Goal: Transaction & Acquisition: Download file/media

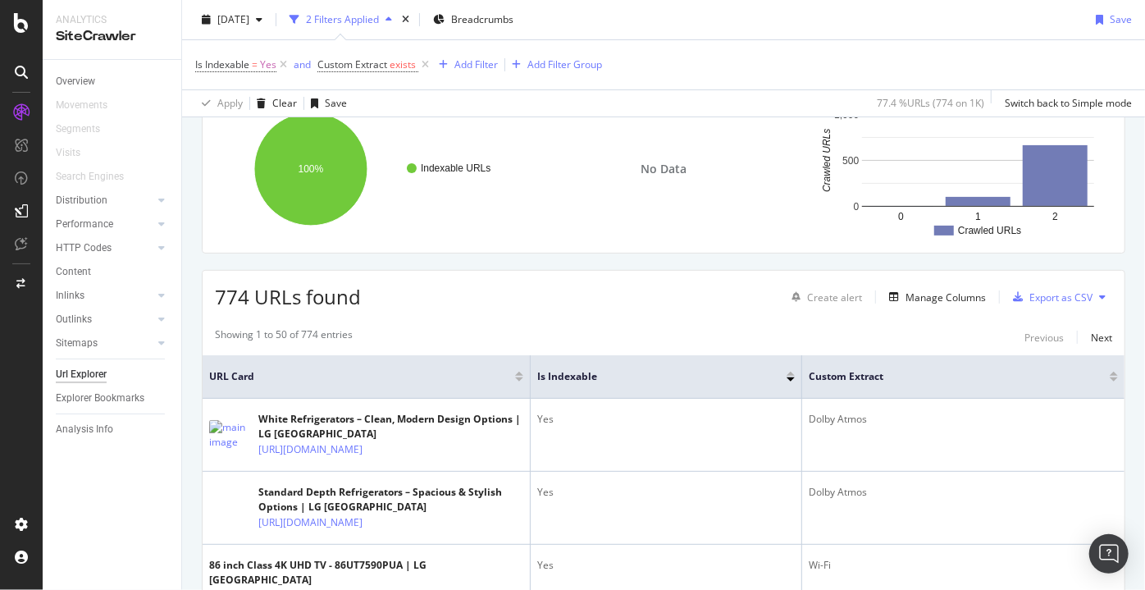
scroll to position [142, 0]
click at [892, 292] on div "button" at bounding box center [893, 295] width 23 height 10
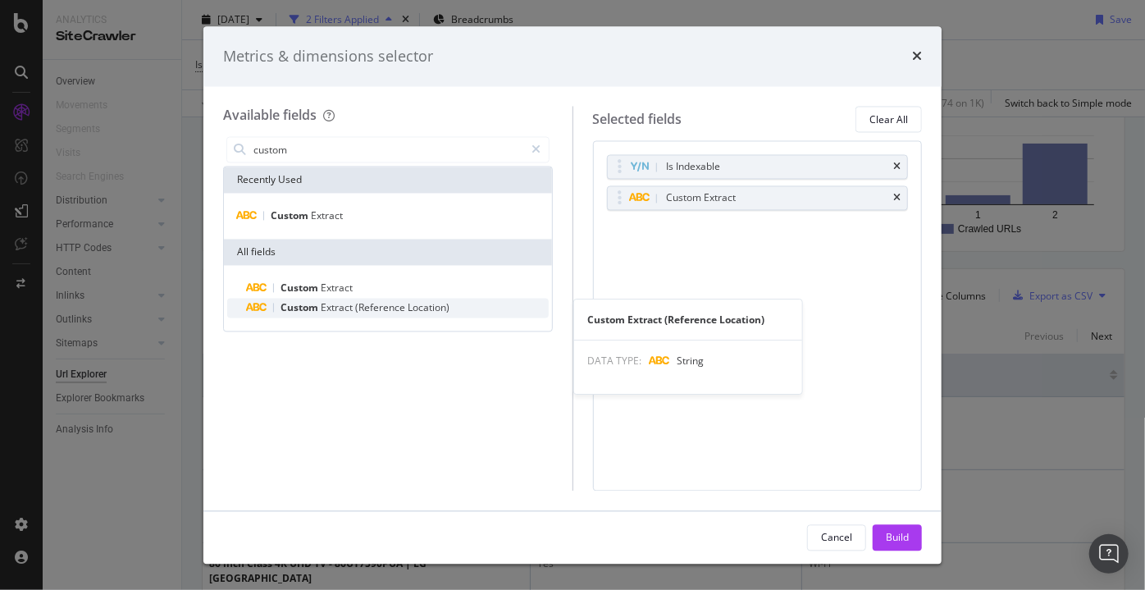
type input "custom"
click at [376, 312] on span "(Reference" at bounding box center [381, 308] width 52 height 14
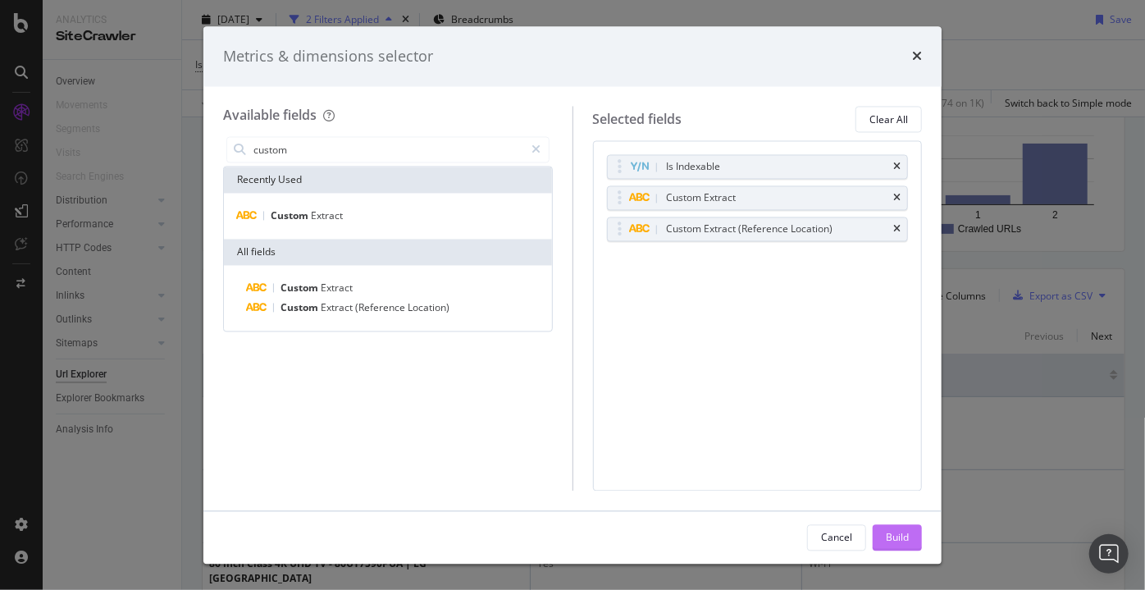
click at [895, 535] on div "Build" at bounding box center [897, 537] width 23 height 14
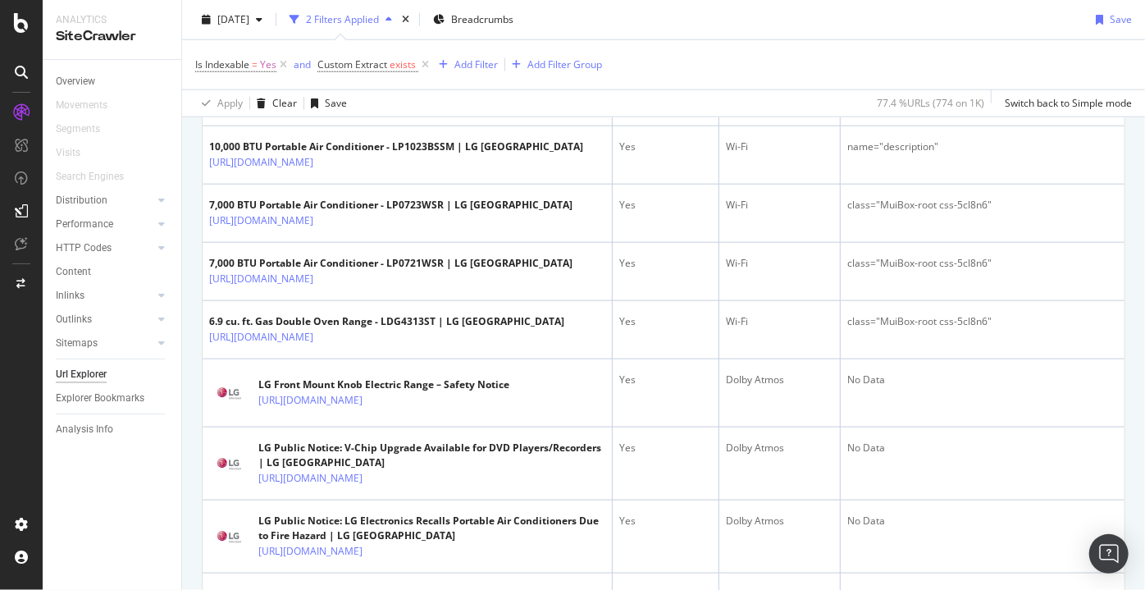
scroll to position [822, 0]
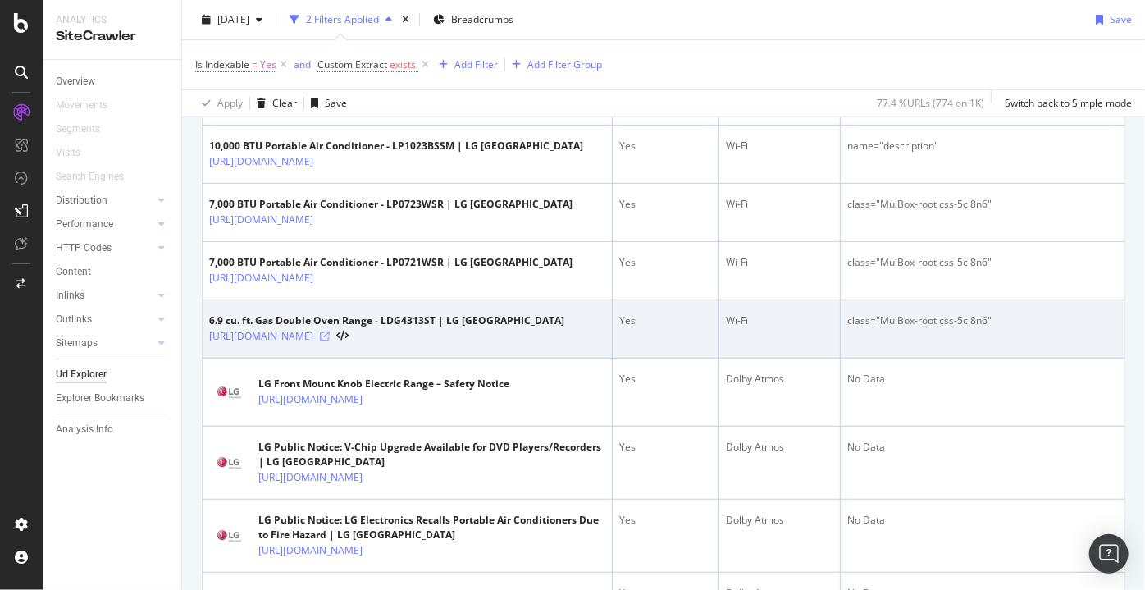
click at [330, 341] on icon at bounding box center [325, 336] width 10 height 10
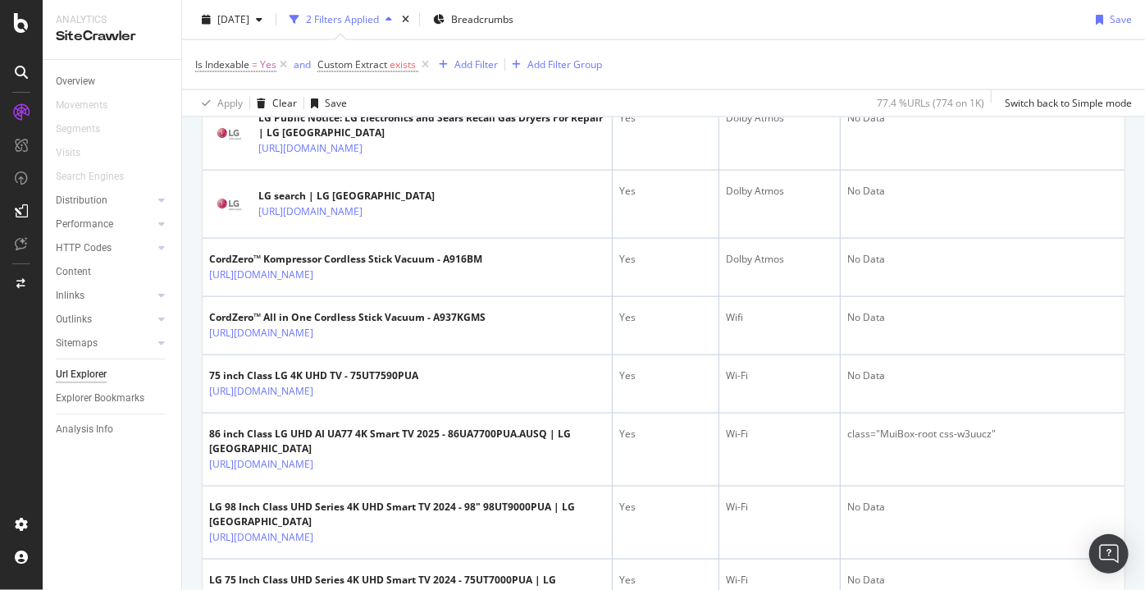
scroll to position [1437, 0]
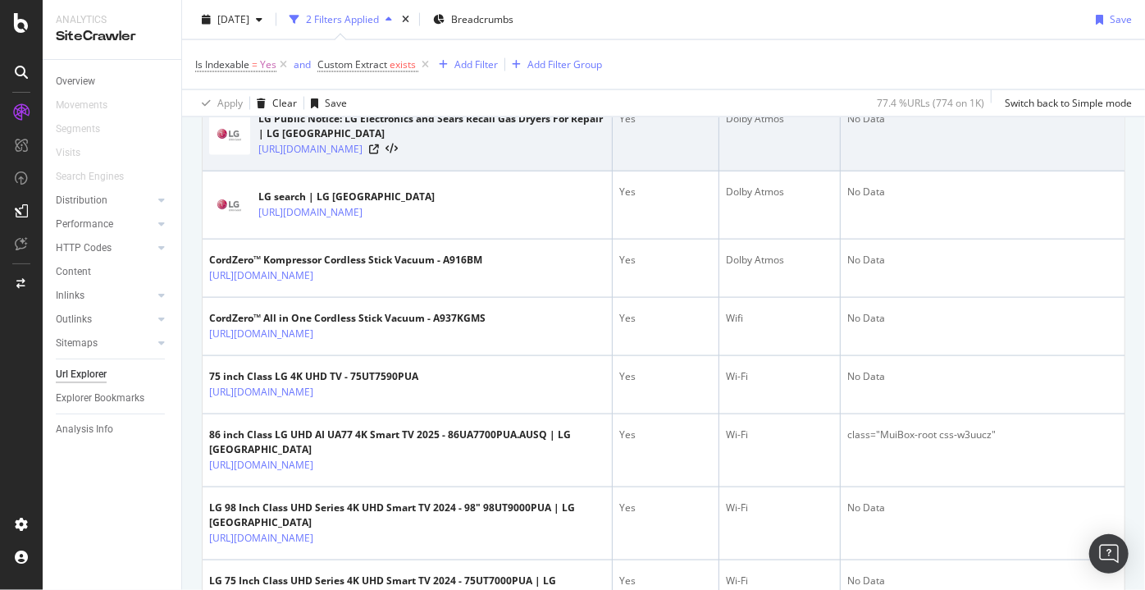
click at [573, 157] on div "[URL][DOMAIN_NAME]" at bounding box center [431, 149] width 347 height 16
click at [379, 154] on icon at bounding box center [374, 149] width 10 height 10
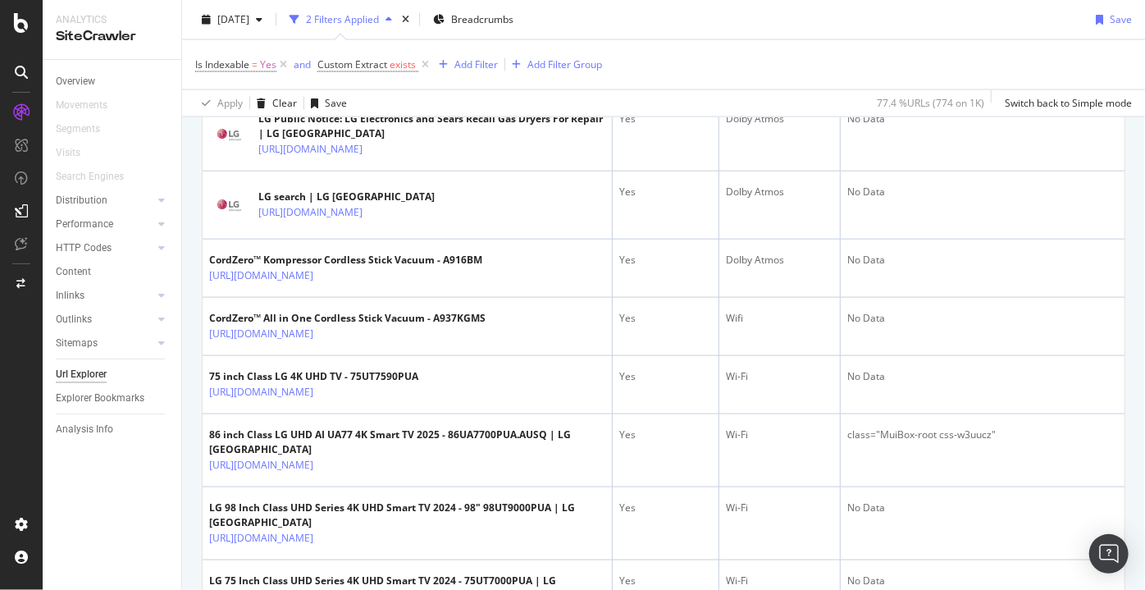
click at [379, 81] on icon at bounding box center [374, 76] width 10 height 10
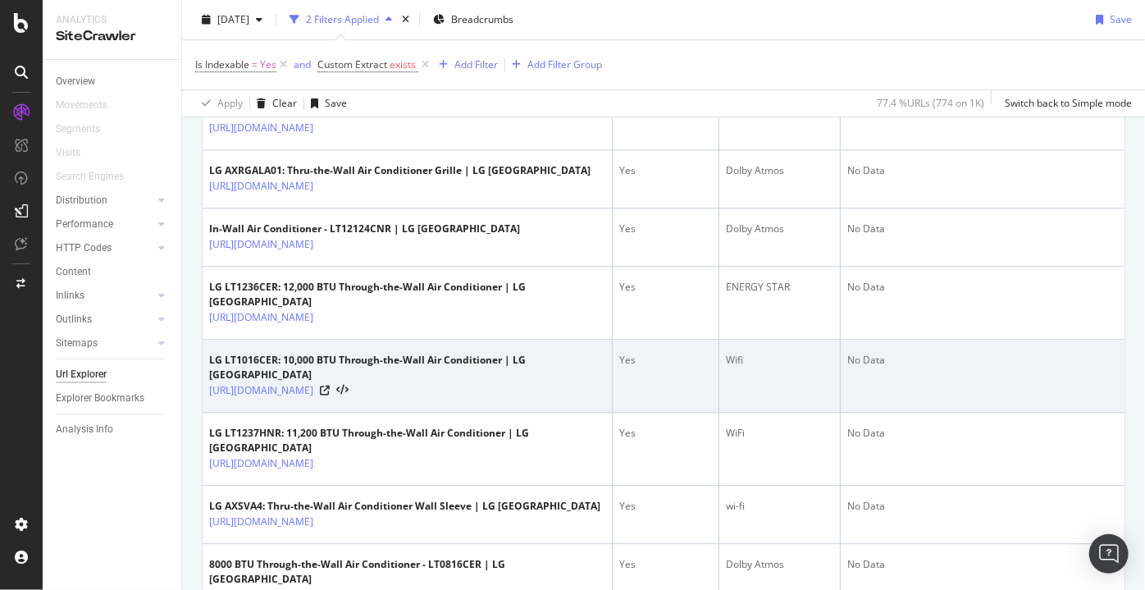
scroll to position [3275, 0]
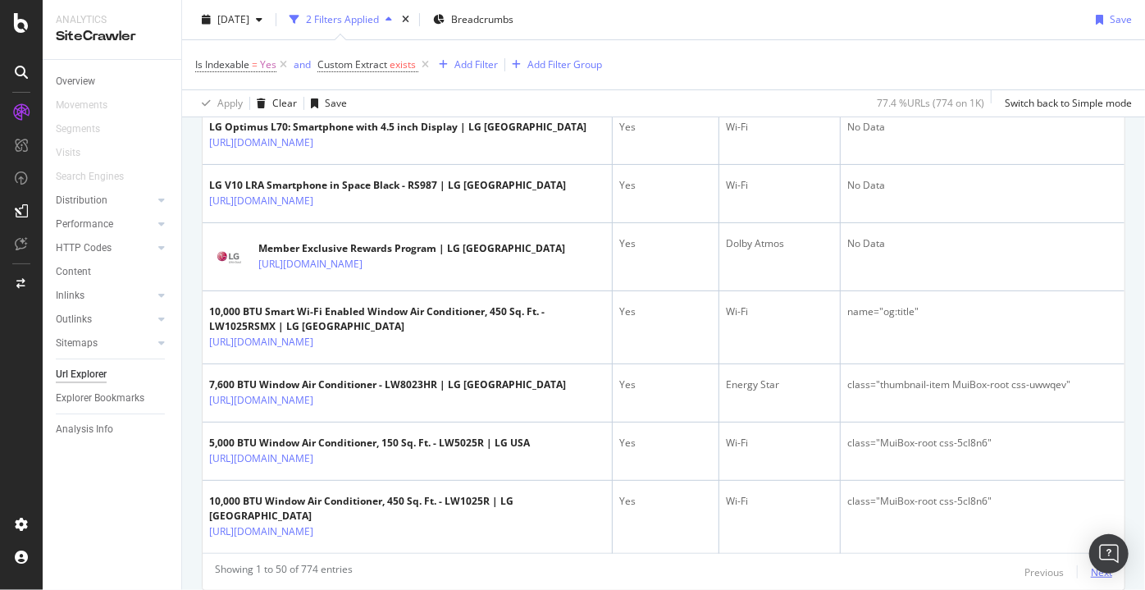
click at [1094, 565] on div "Next" at bounding box center [1101, 572] width 21 height 14
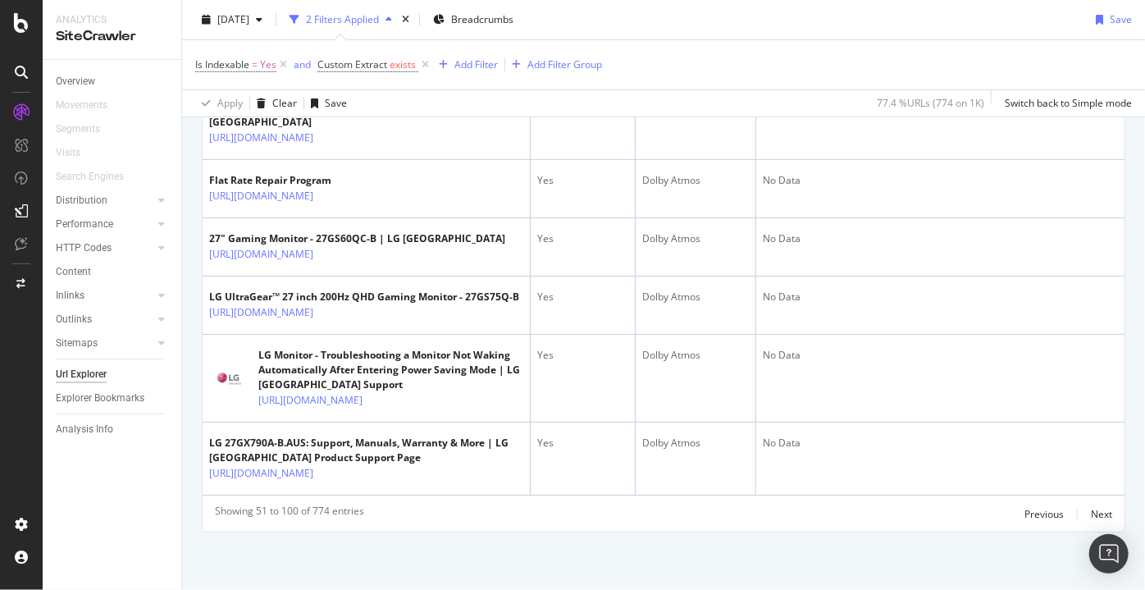
scroll to position [4292, 0]
click at [1093, 510] on div "Next" at bounding box center [1101, 514] width 21 height 14
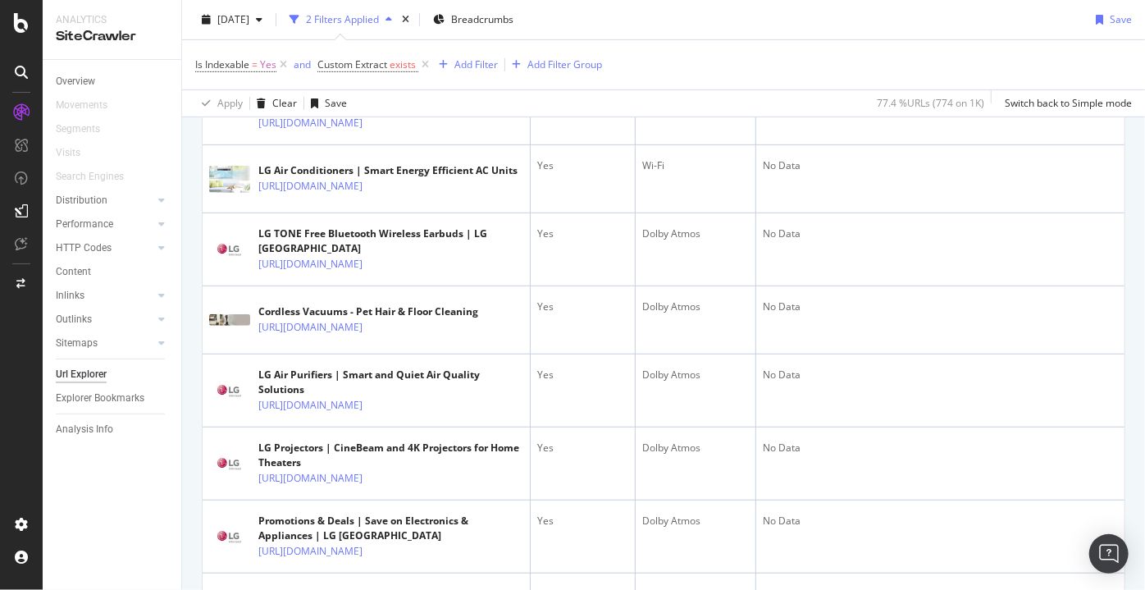
scroll to position [3756, 0]
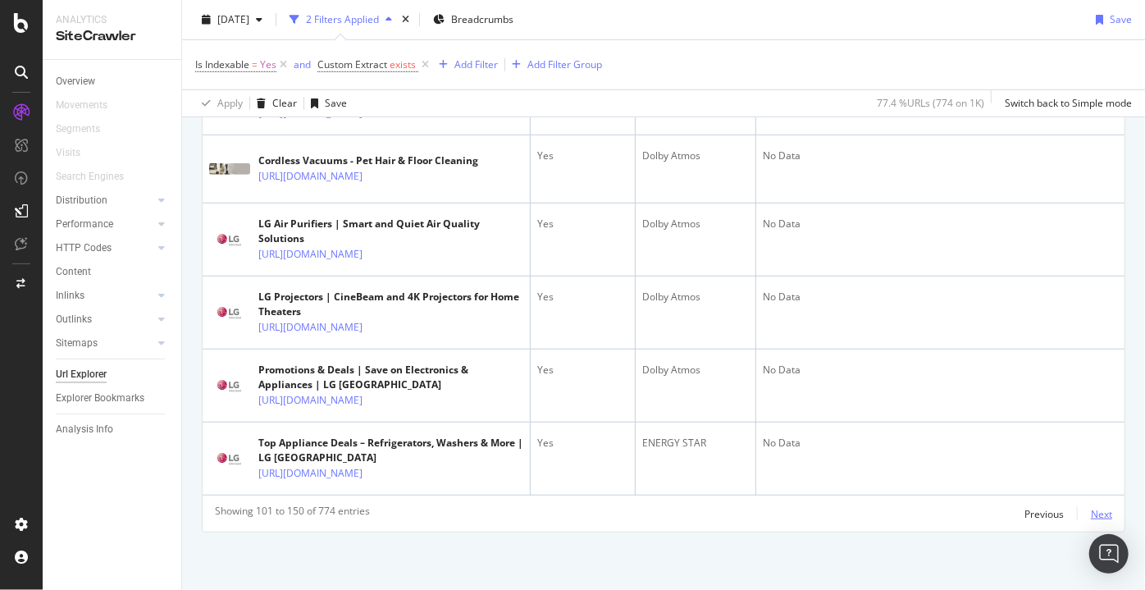
click at [1096, 511] on div "Next" at bounding box center [1101, 514] width 21 height 14
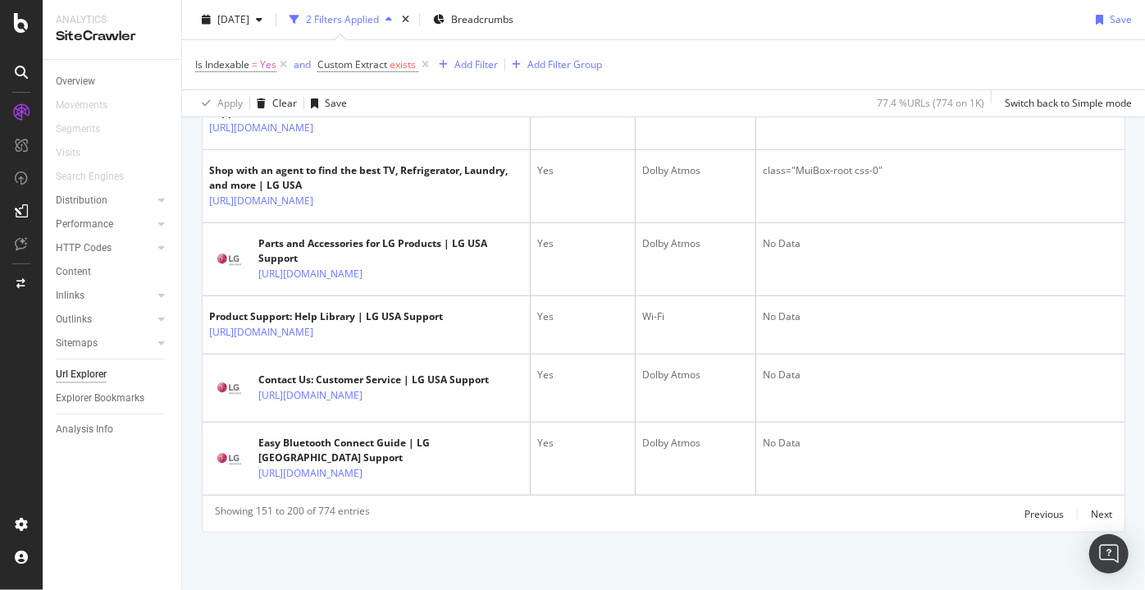
scroll to position [3662, 0]
click at [1098, 512] on div "Next" at bounding box center [1101, 514] width 21 height 14
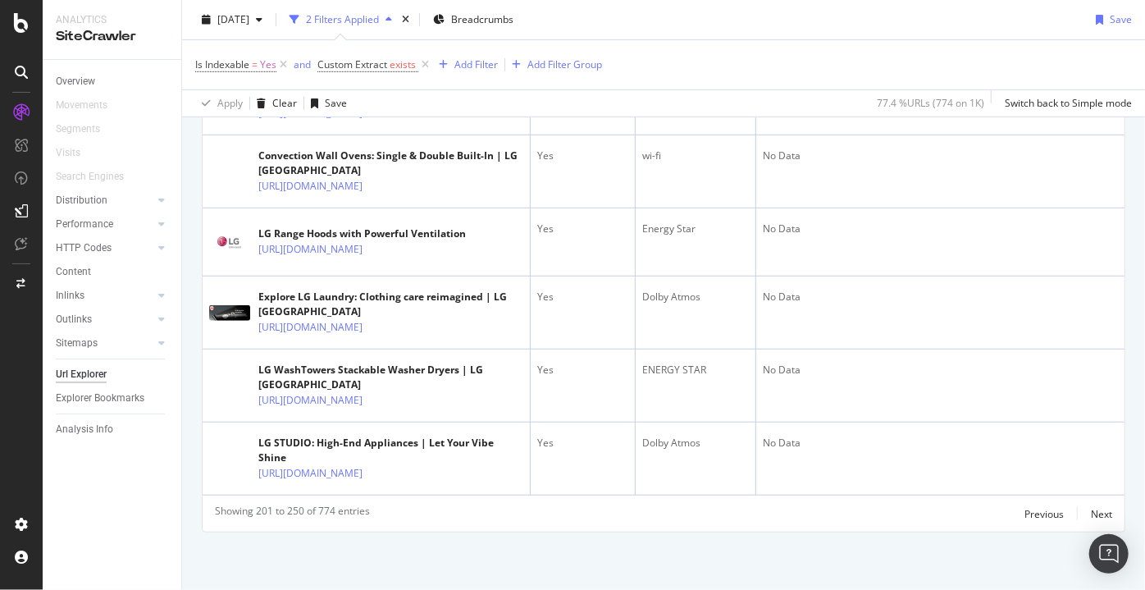
scroll to position [3715, 0]
click at [1093, 512] on div "Next" at bounding box center [1101, 514] width 21 height 14
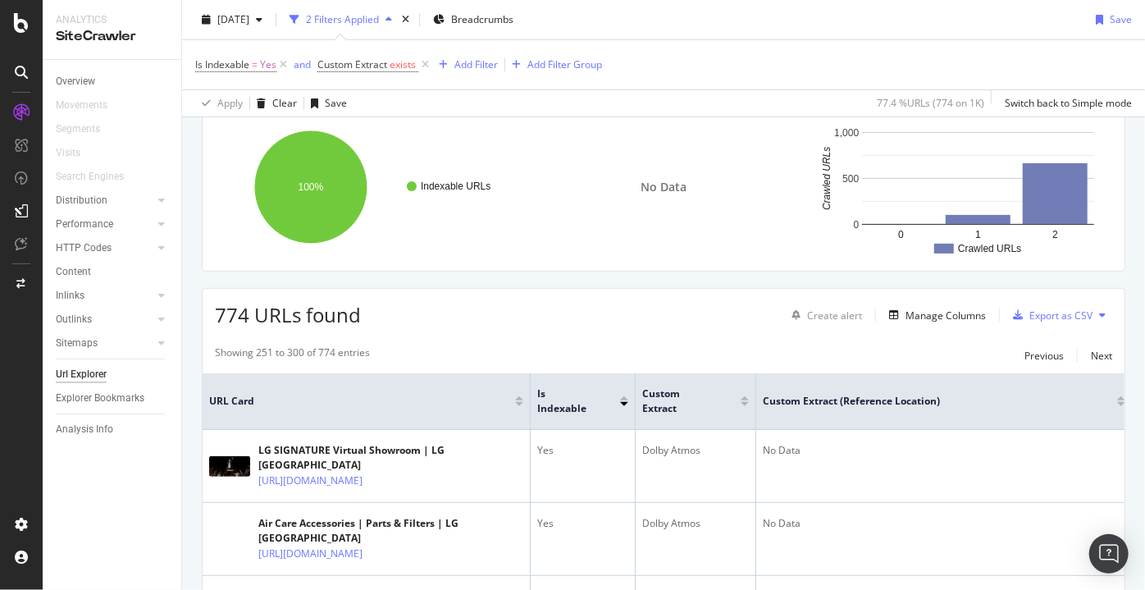
scroll to position [3708, 0]
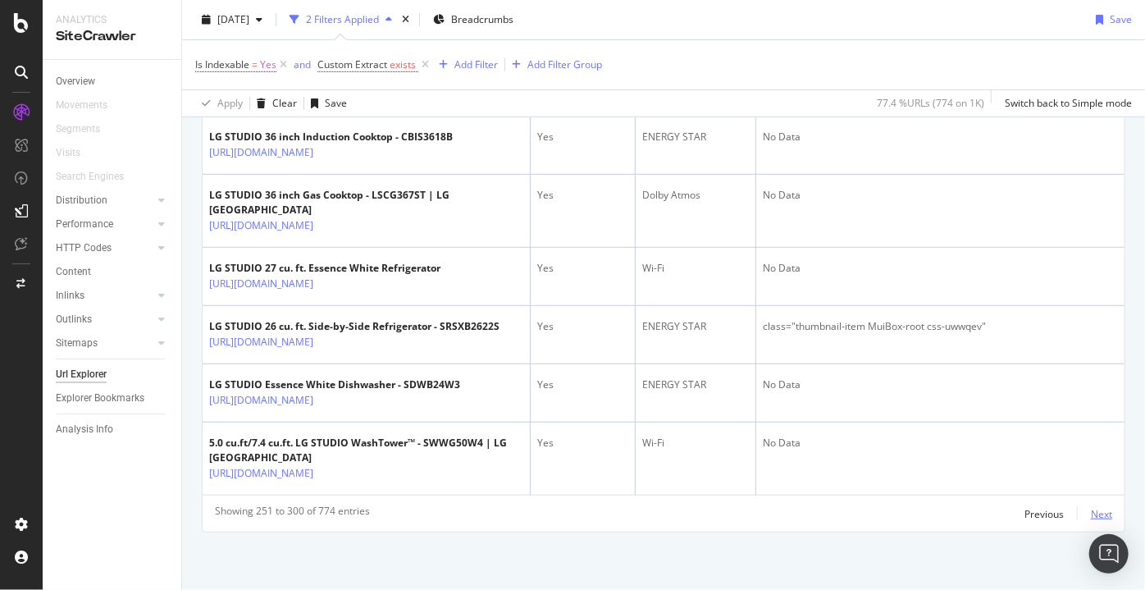
click at [1091, 517] on div "Next" at bounding box center [1101, 514] width 21 height 14
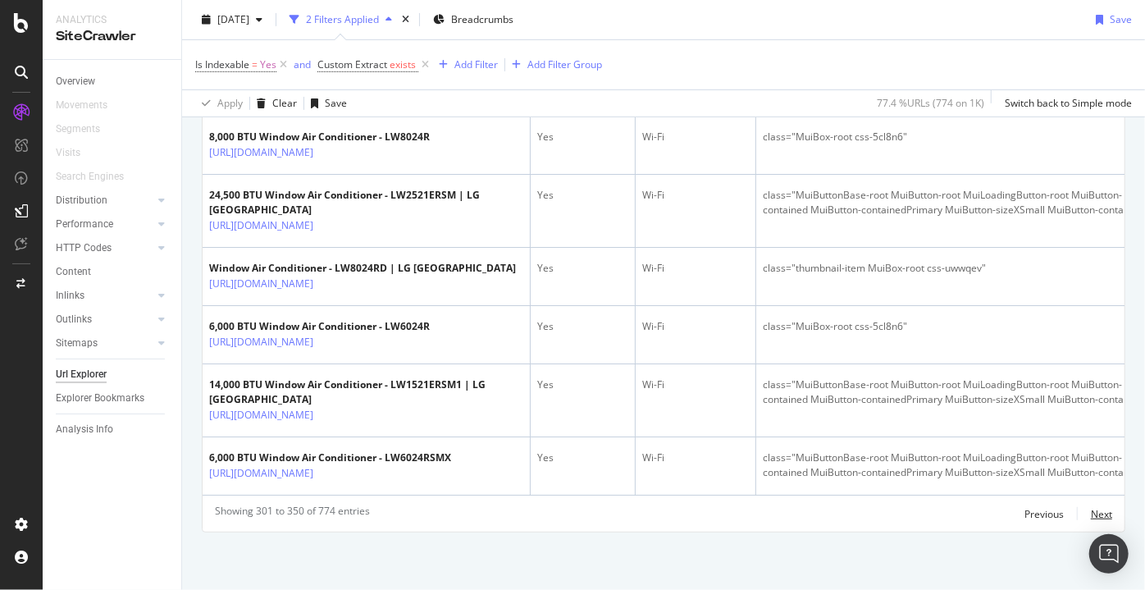
scroll to position [3695, 0]
click at [1091, 520] on div "Next" at bounding box center [1101, 514] width 21 height 14
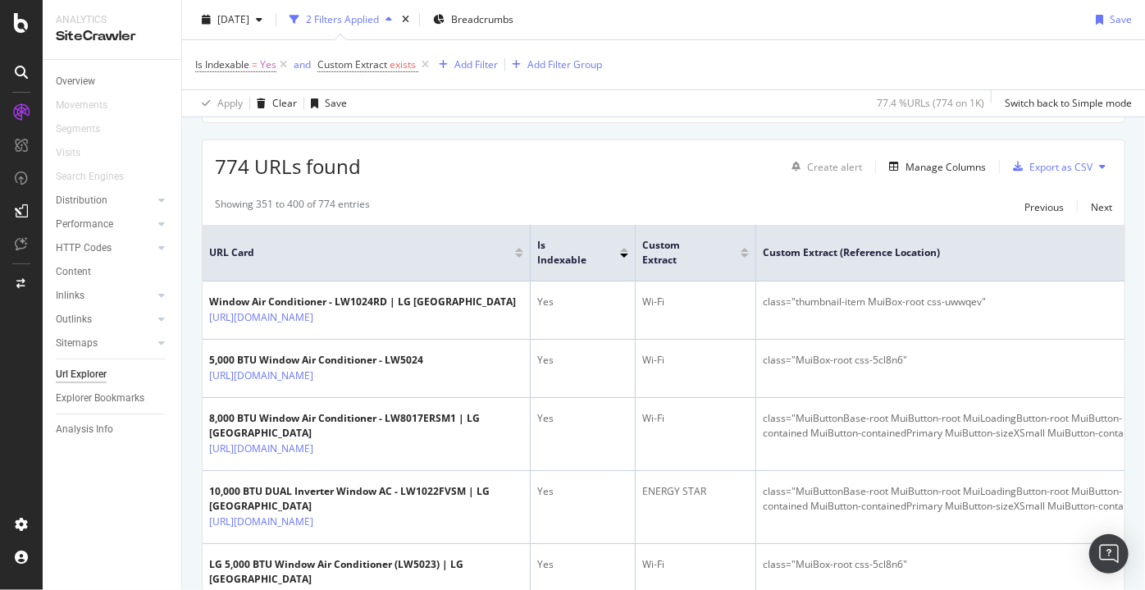
scroll to position [310, 0]
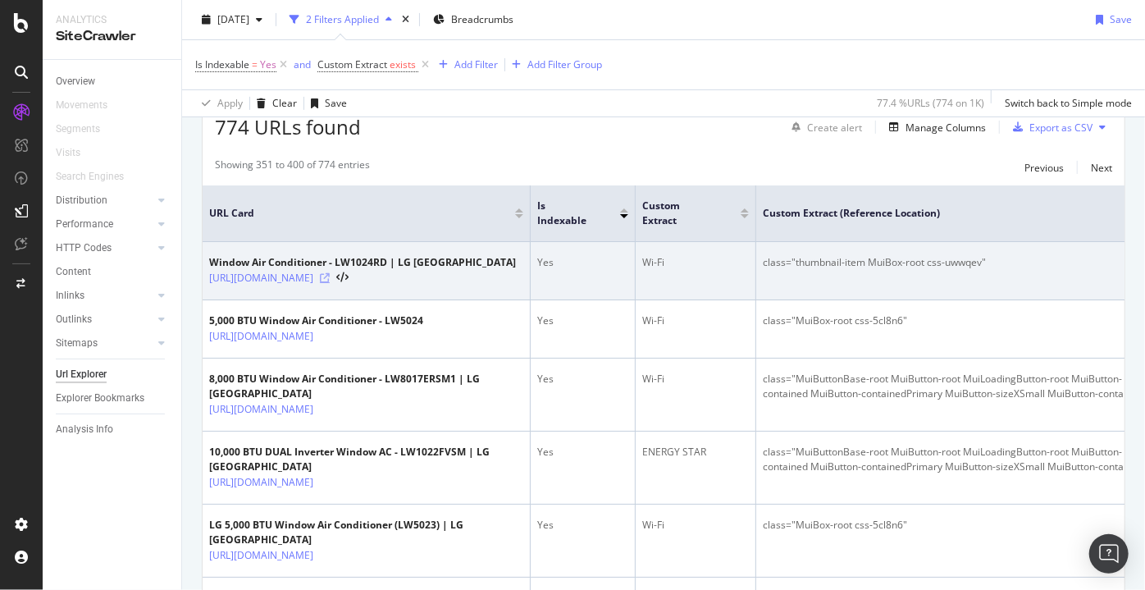
click at [330, 283] on icon at bounding box center [325, 278] width 10 height 10
click at [330, 281] on icon at bounding box center [325, 278] width 10 height 10
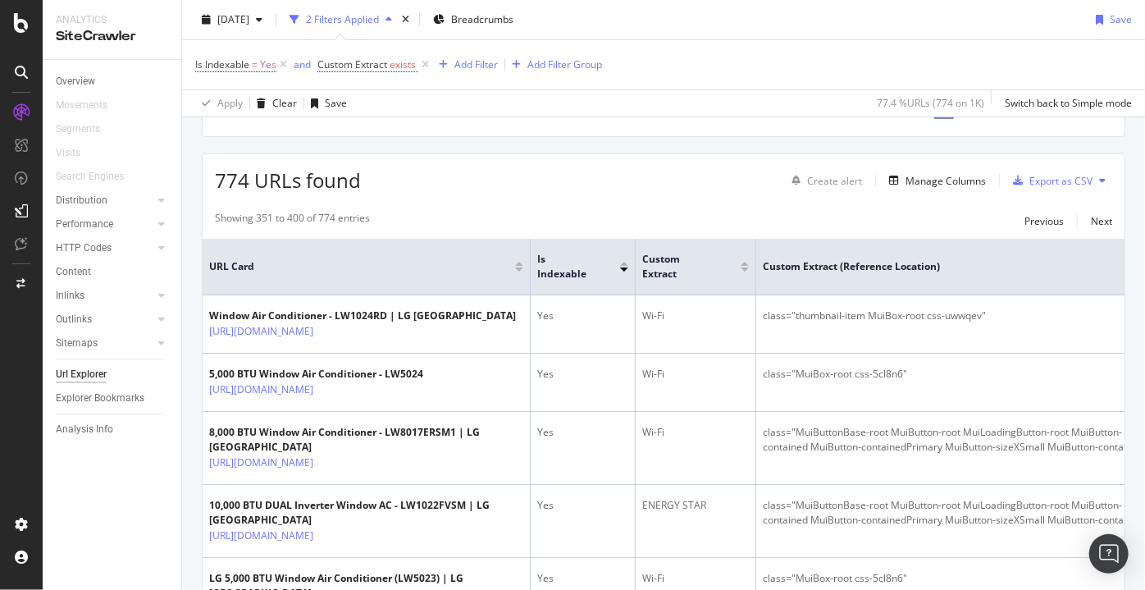
scroll to position [257, 0]
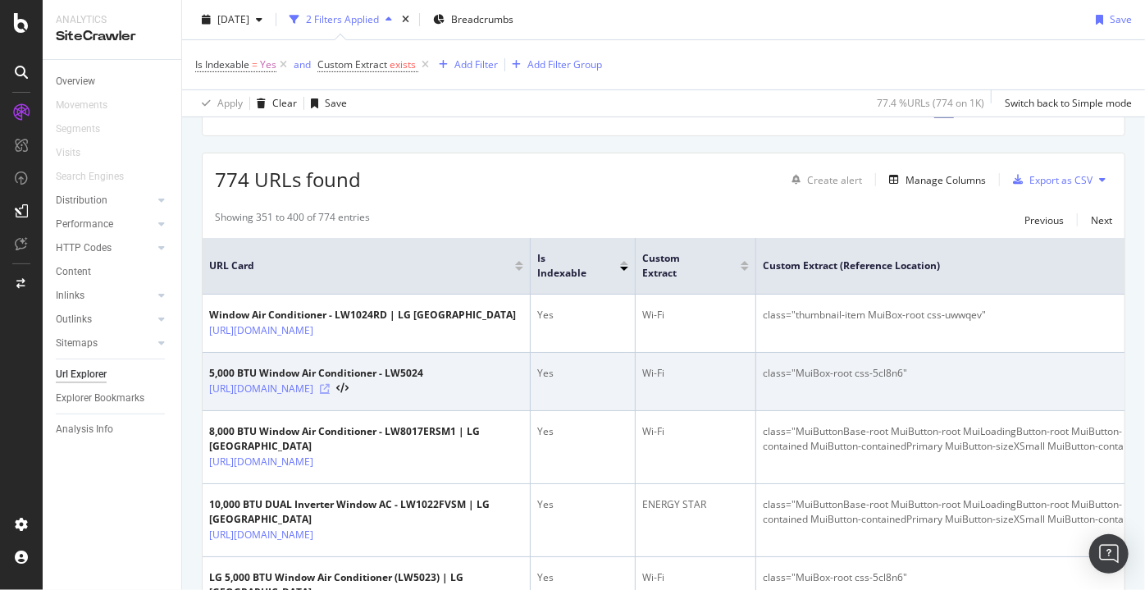
click at [330, 394] on icon at bounding box center [325, 389] width 10 height 10
drag, startPoint x: 920, startPoint y: 380, endPoint x: 763, endPoint y: 384, distance: 157.5
click at [763, 380] on div "class="MuiBox-root css-5cl8n6"" at bounding box center [961, 373] width 397 height 15
copy div "class="MuiBox-root css-5cl8n6""
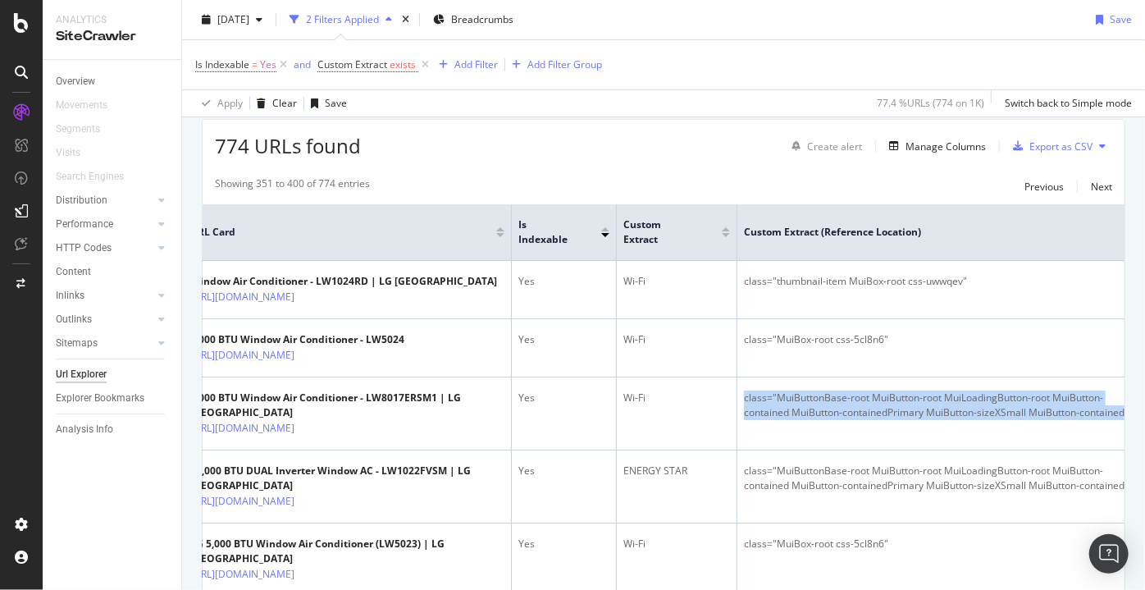
scroll to position [0, 52]
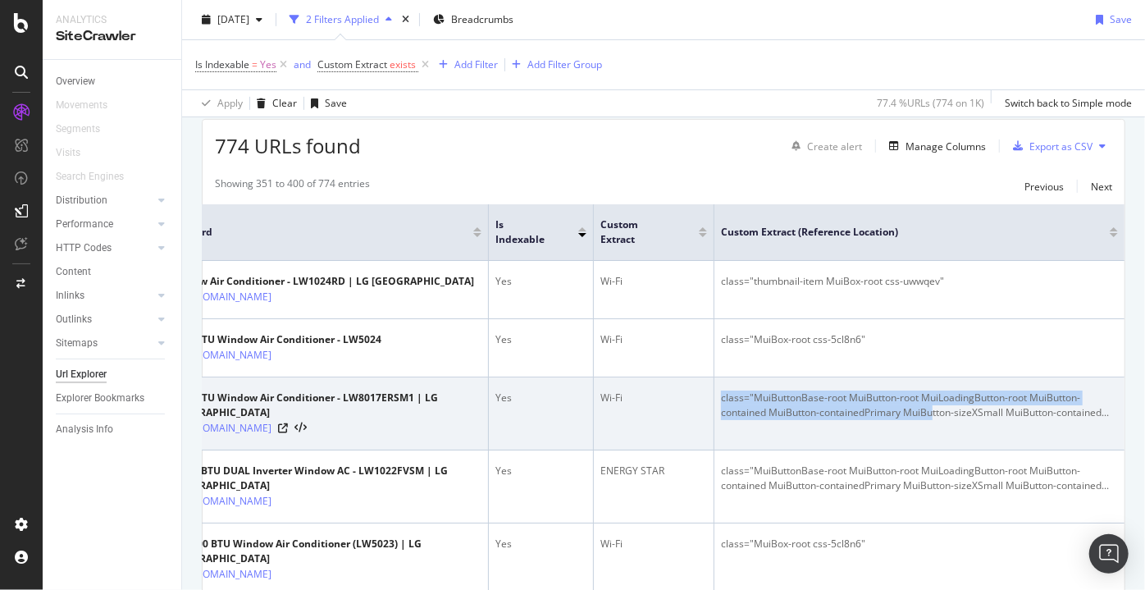
drag, startPoint x: 760, startPoint y: 426, endPoint x: 922, endPoint y: 458, distance: 165.6
click at [922, 450] on td "class="MuiButtonBase-root MuiButton-root MuiLoadingButton-root MuiButton-contai…" at bounding box center [919, 413] width 410 height 73
click at [288, 433] on icon at bounding box center [283, 428] width 10 height 10
copy div "class="MuiButtonBase-root MuiButton-root MuiLoadingButton-root MuiButton-contai…"
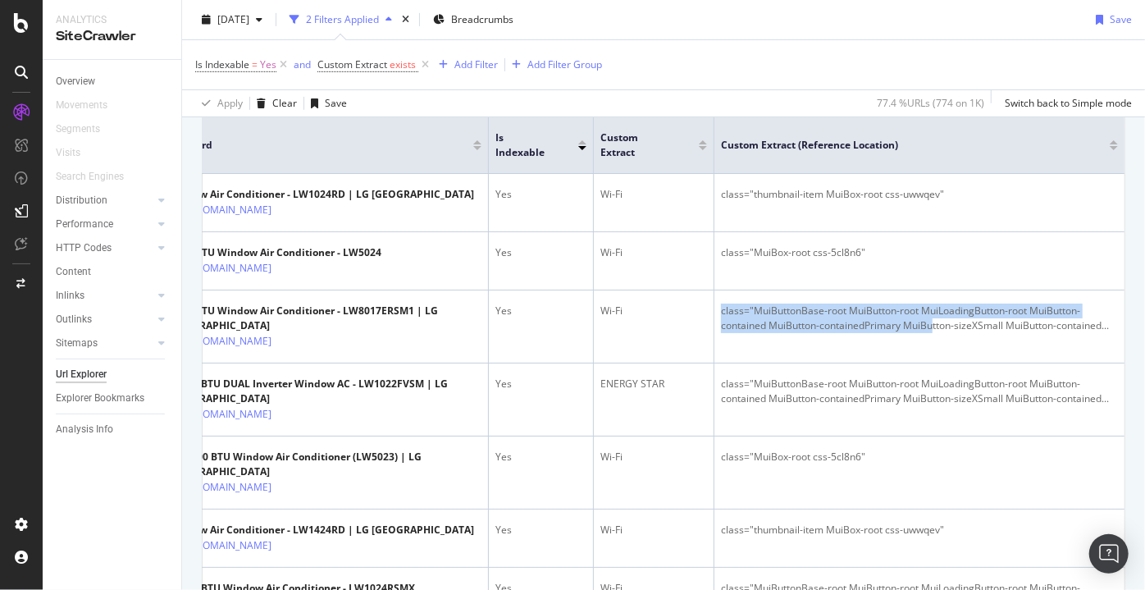
scroll to position [0, 0]
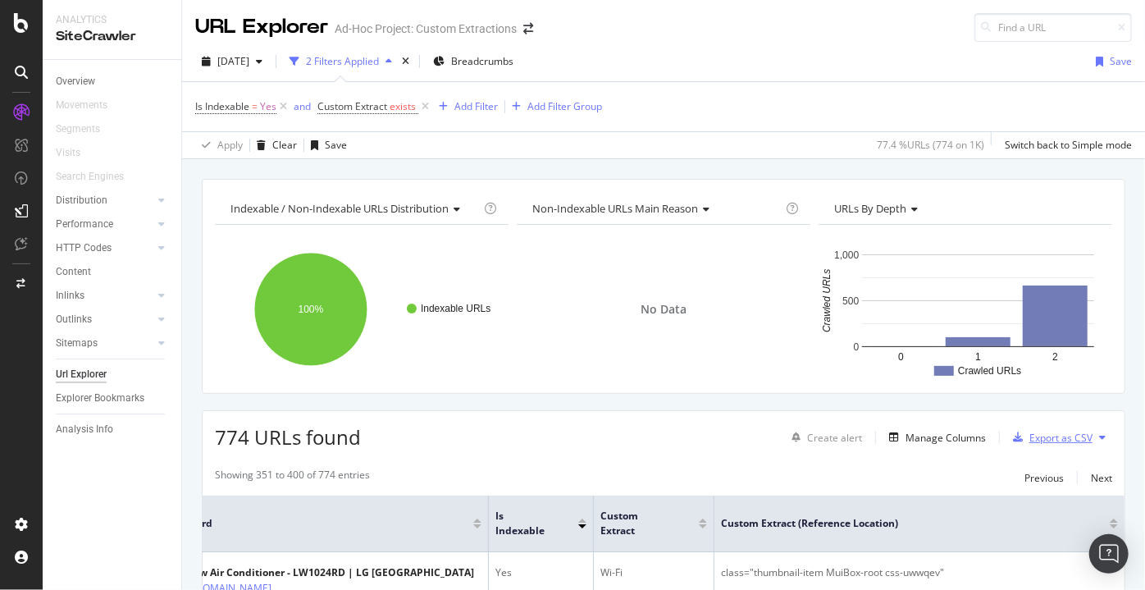
drag, startPoint x: 1024, startPoint y: 437, endPoint x: 1064, endPoint y: 440, distance: 39.4
drag, startPoint x: 1064, startPoint y: 440, endPoint x: 1079, endPoint y: 440, distance: 15.6
click at [1079, 440] on div "Export as CSV" at bounding box center [1060, 437] width 63 height 14
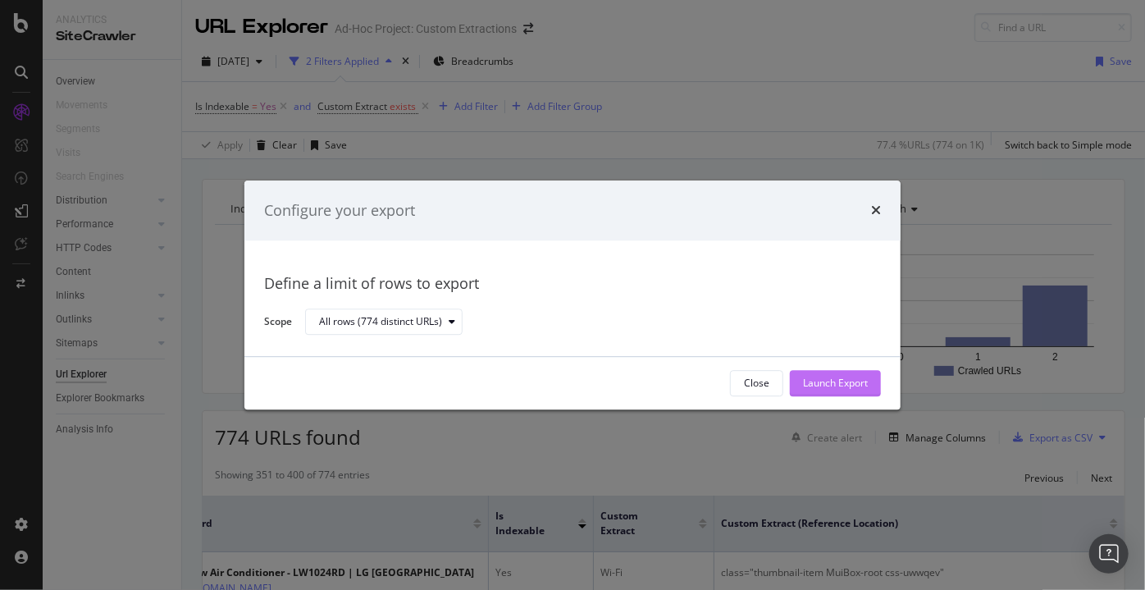
click at [822, 380] on div "Launch Export" at bounding box center [835, 383] width 65 height 14
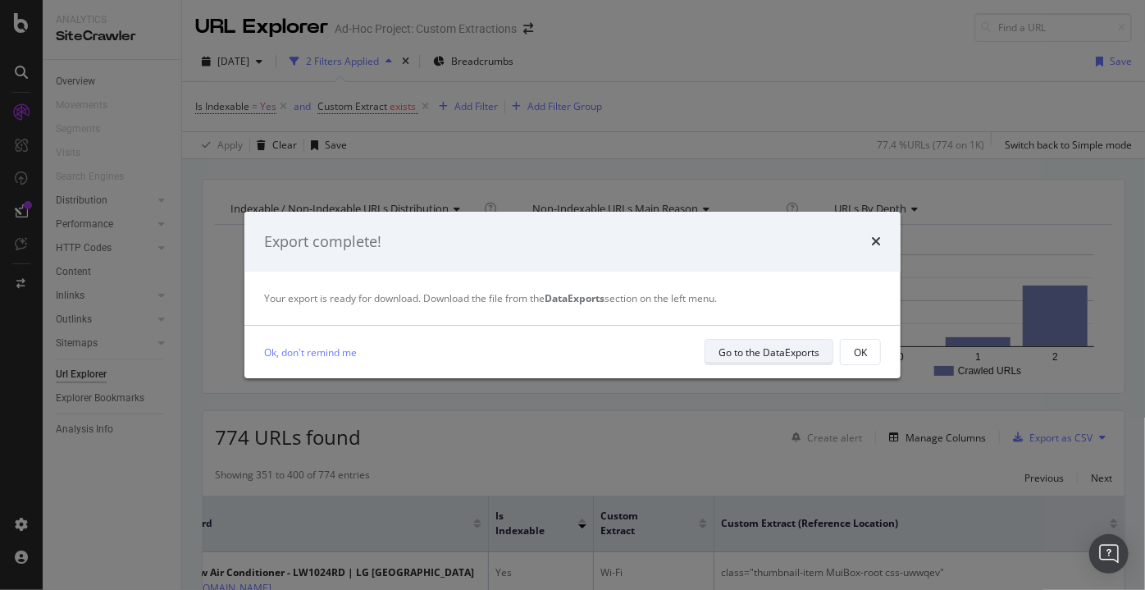
click at [773, 345] on div "Go to the DataExports" at bounding box center [768, 352] width 101 height 14
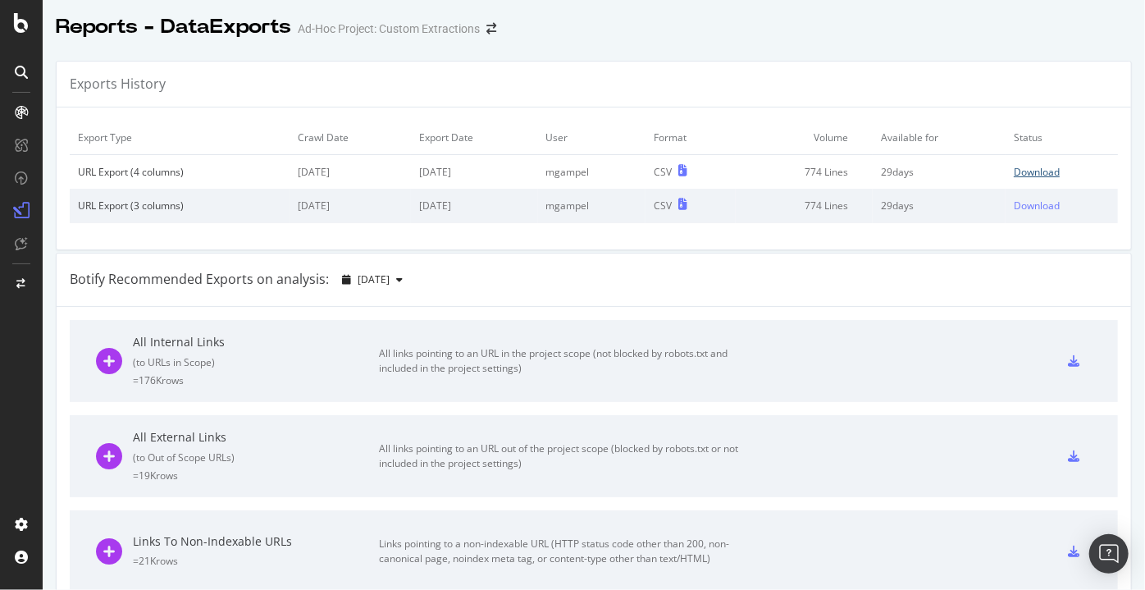
click at [1014, 172] on div "Download" at bounding box center [1037, 172] width 46 height 14
